Goal: Navigation & Orientation: Find specific page/section

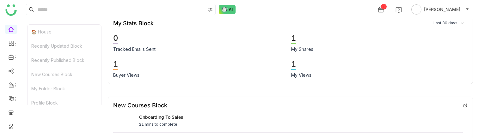
scroll to position [2092, 0]
